Goal: Contribute content: Add original content to the website for others to see

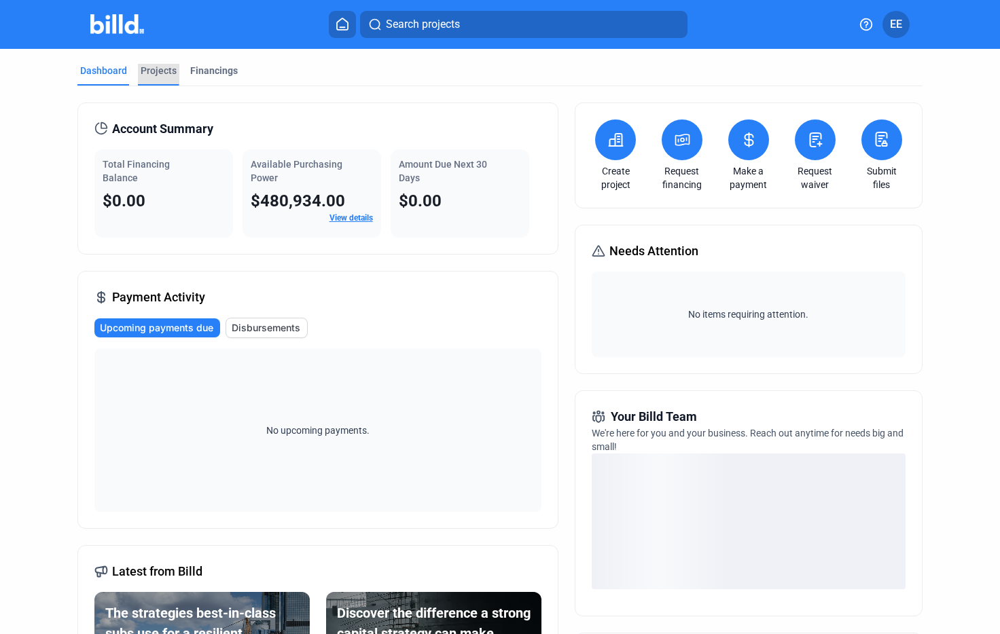
click at [149, 66] on div "Projects" at bounding box center [159, 71] width 36 height 14
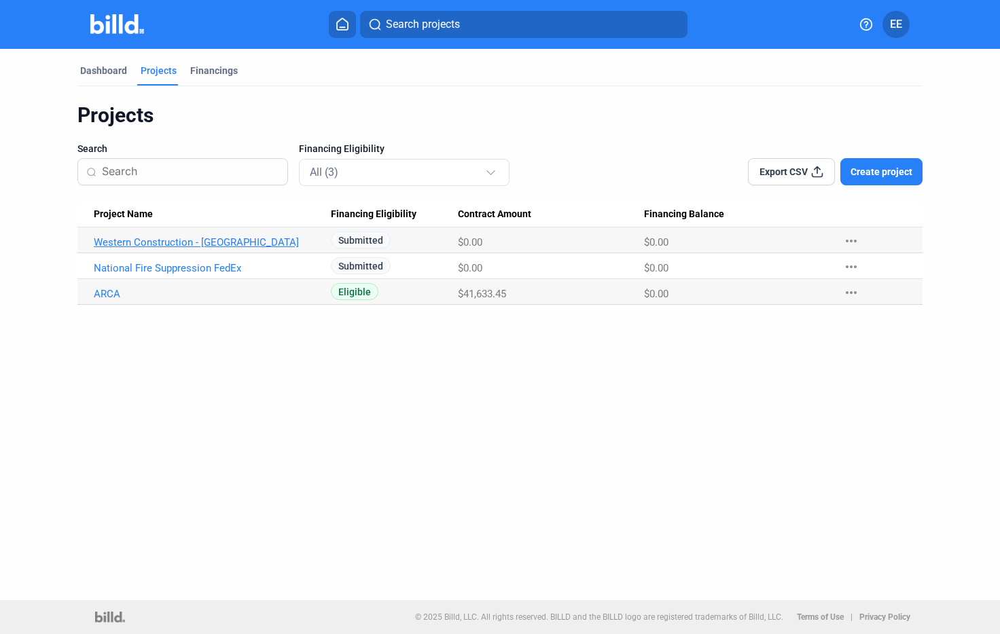
click at [211, 240] on link "Western Construction - [GEOGRAPHIC_DATA]" at bounding box center [206, 242] width 225 height 12
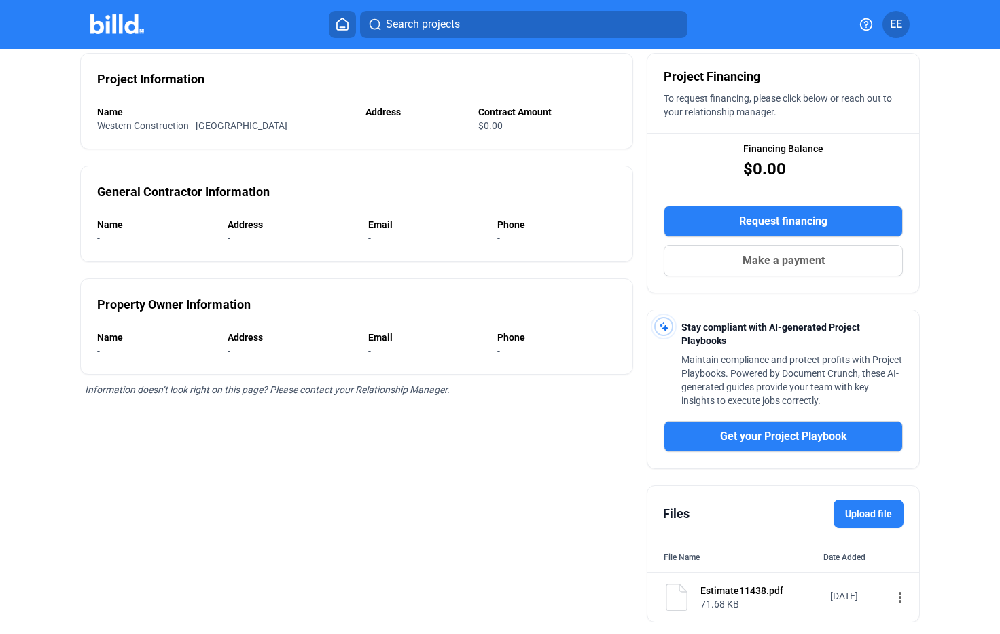
scroll to position [124, 0]
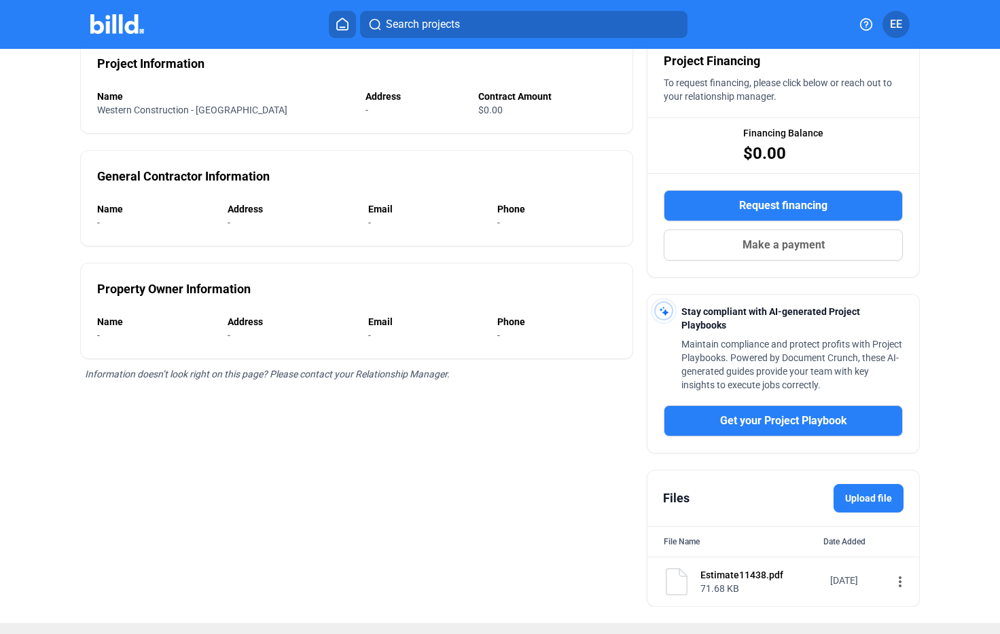
click at [843, 506] on label "Upload file" at bounding box center [868, 498] width 70 height 29
click at [0, 0] on input "Upload file" at bounding box center [0, 0] width 0 height 0
click at [847, 498] on label "Upload file" at bounding box center [868, 498] width 70 height 29
click at [0, 0] on input "Upload file" at bounding box center [0, 0] width 0 height 0
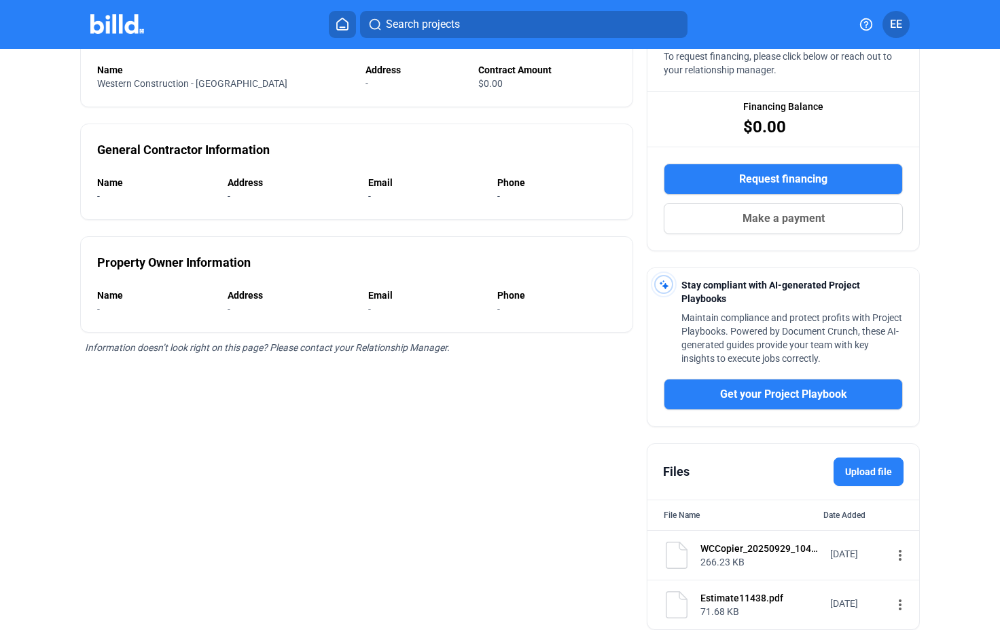
scroll to position [134, 0]
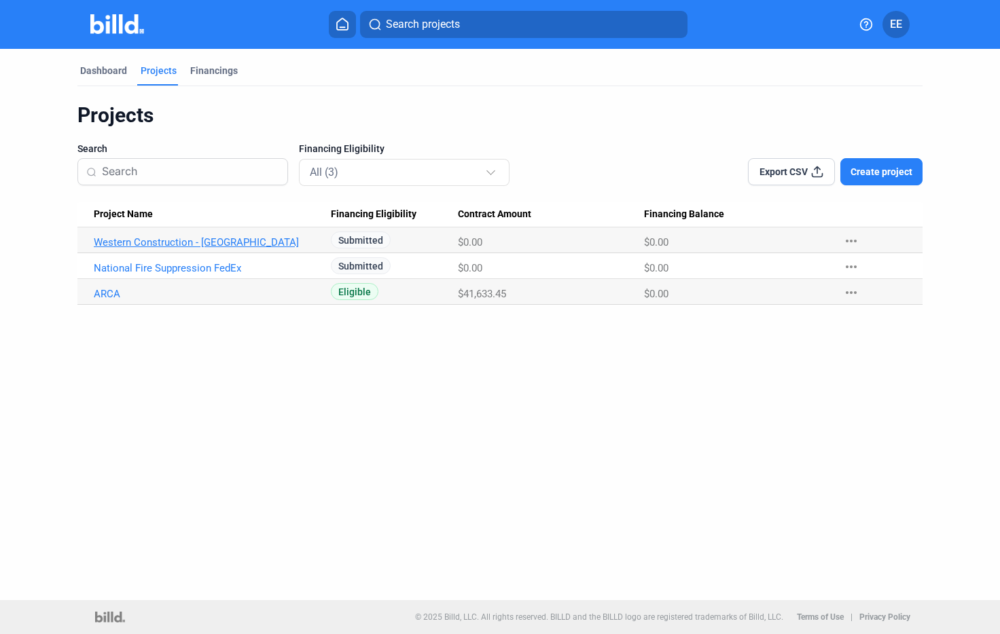
click at [179, 247] on link "Western Construction - [GEOGRAPHIC_DATA]" at bounding box center [206, 242] width 225 height 12
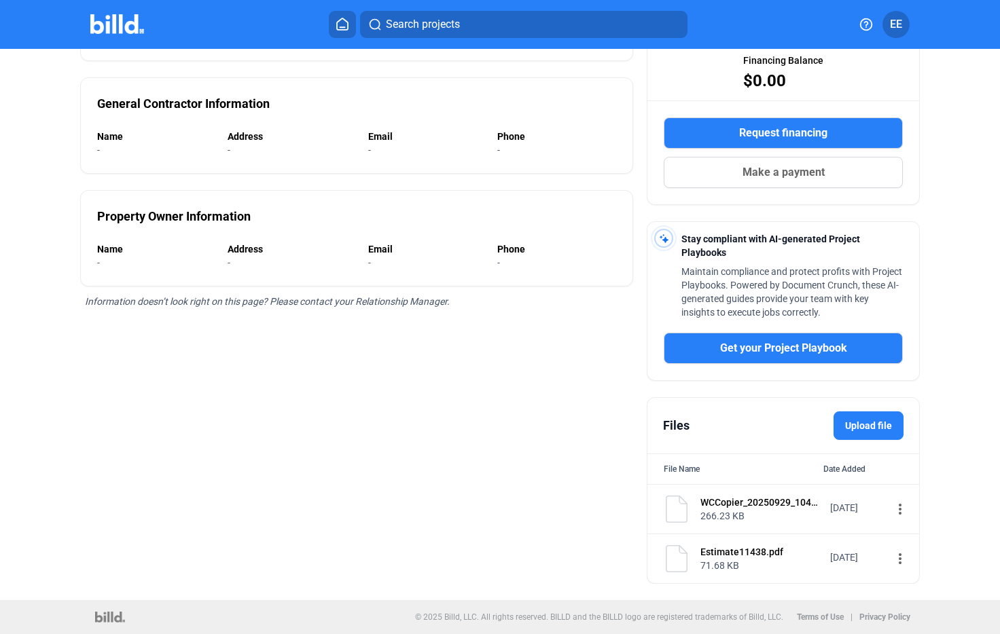
scroll to position [196, 0]
